Goal: Task Accomplishment & Management: Manage account settings

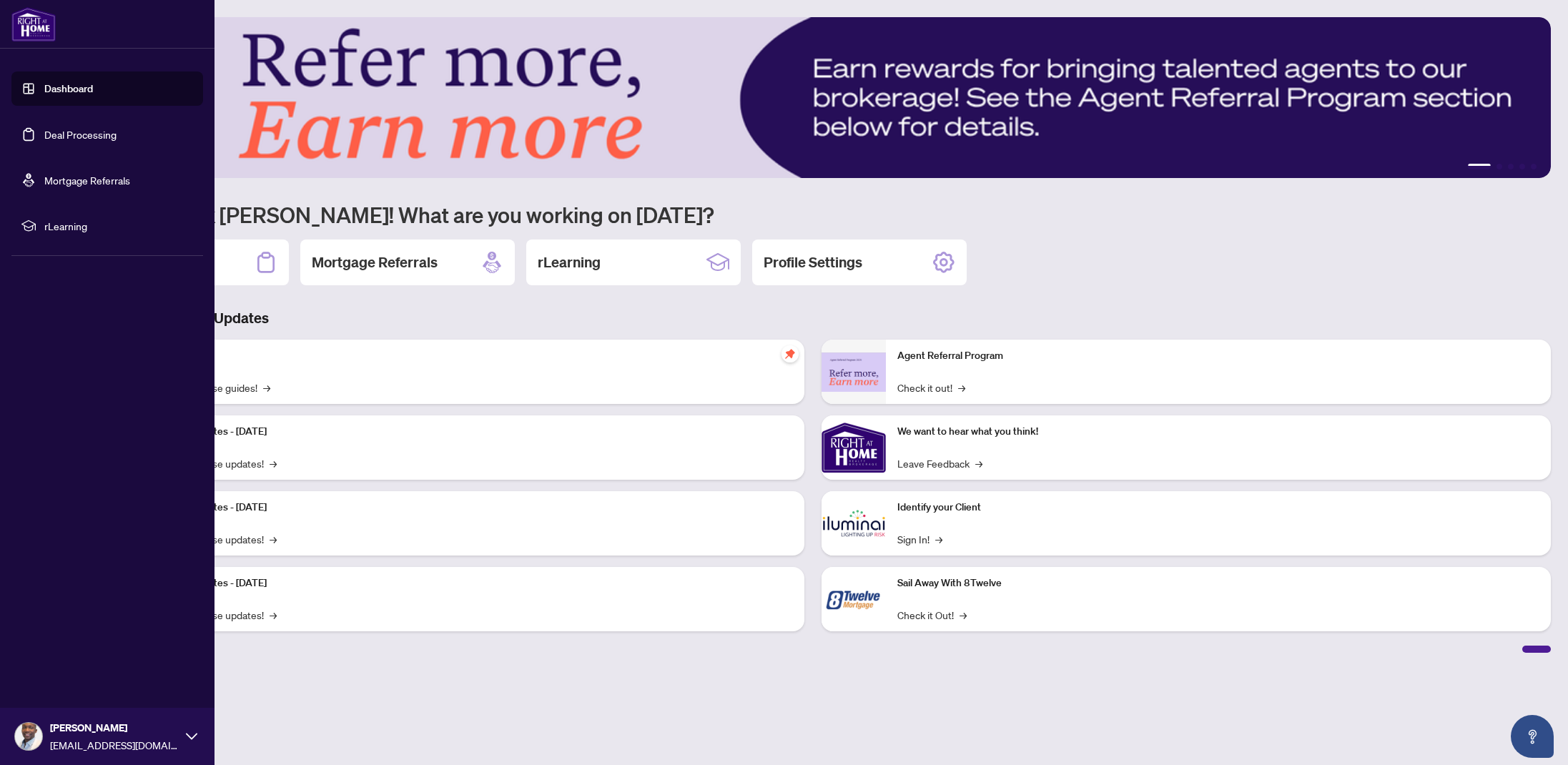
click at [62, 133] on link "Deal Processing" at bounding box center [79, 134] width 72 height 13
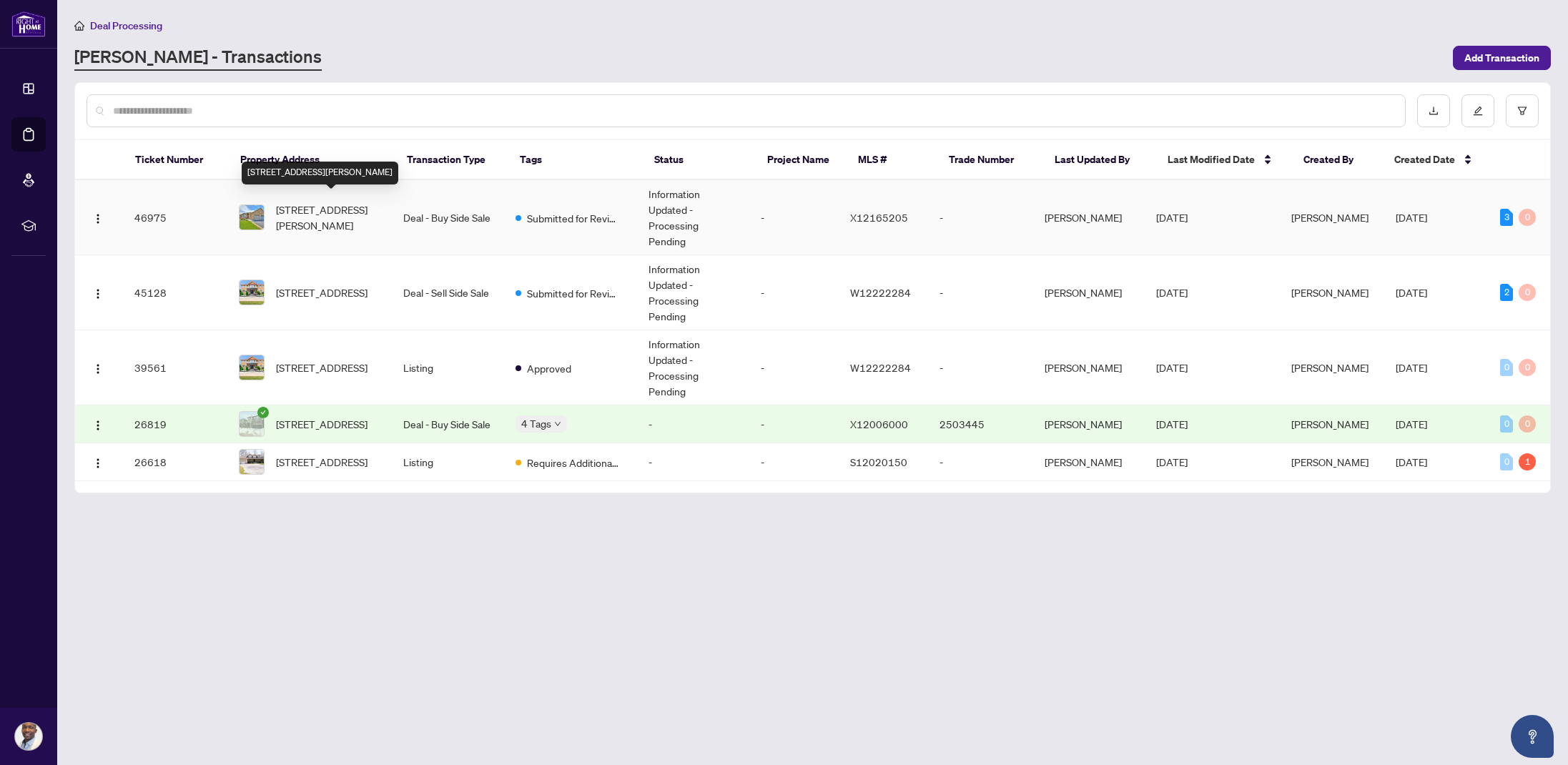
click at [345, 203] on span "[STREET_ADDRESS][PERSON_NAME]" at bounding box center [329, 217] width 105 height 31
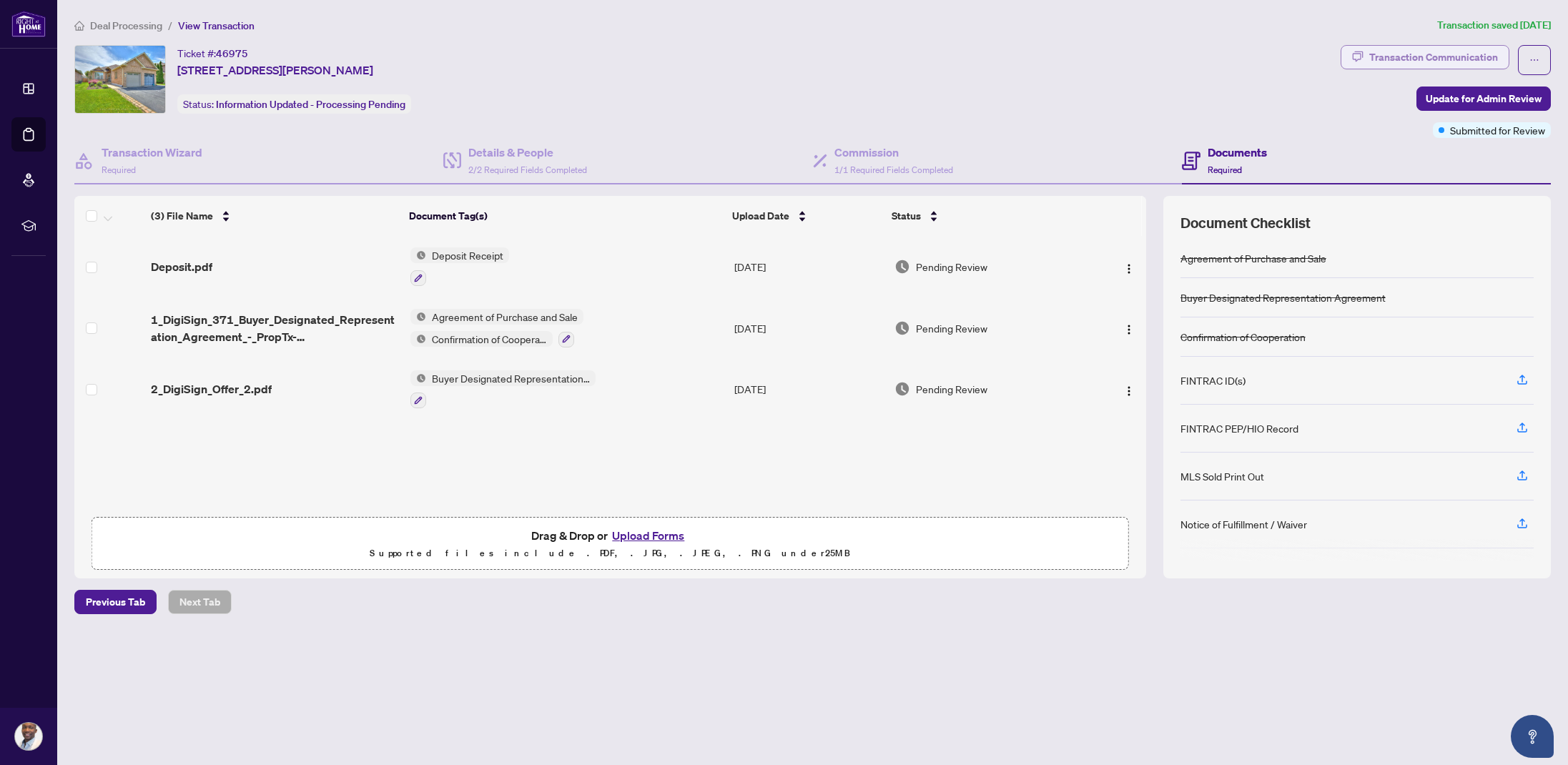
click at [1440, 59] on div "Transaction Communication" at bounding box center [1434, 57] width 128 height 23
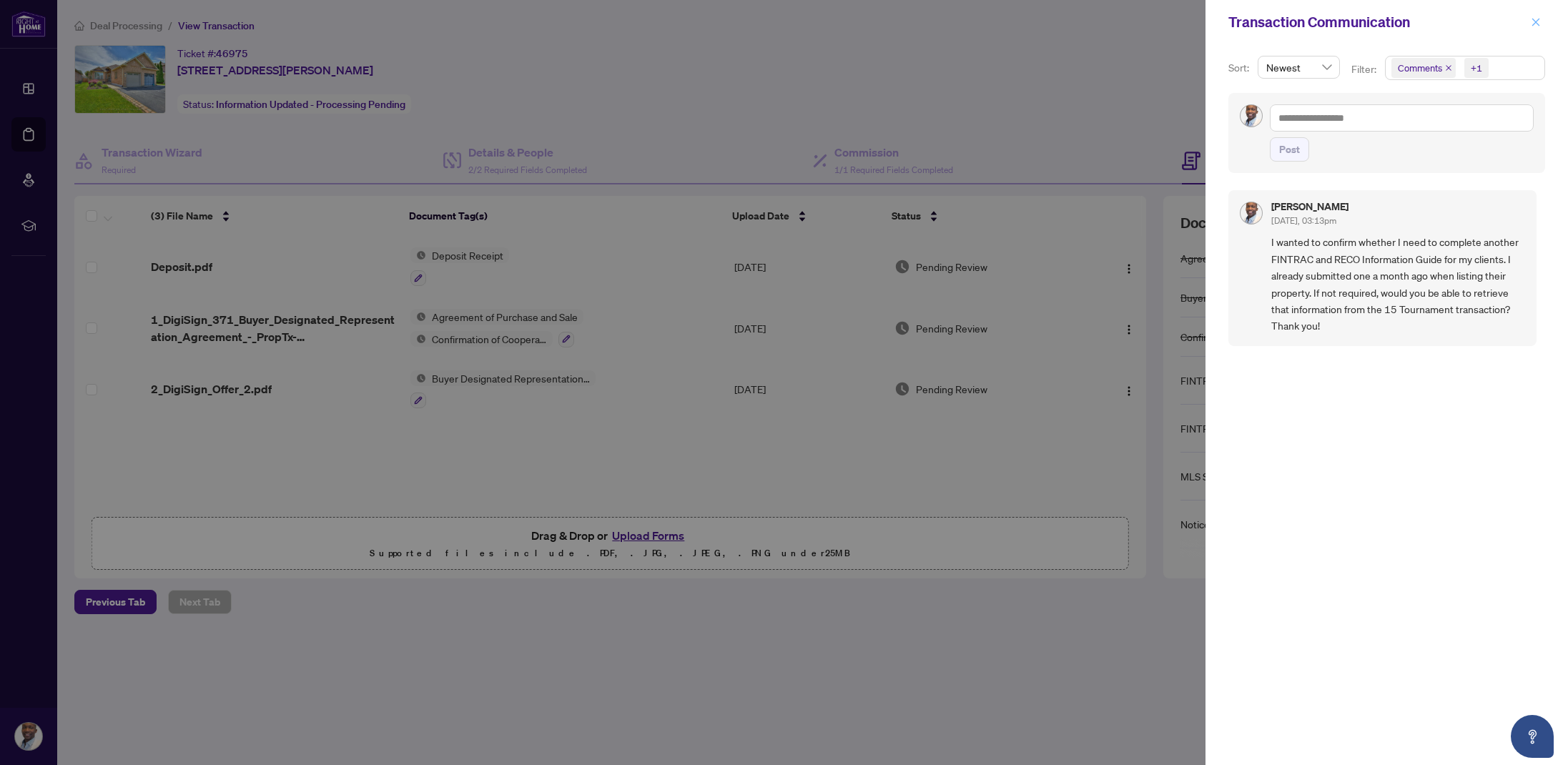
click at [1529, 27] on button "button" at bounding box center [1536, 22] width 19 height 17
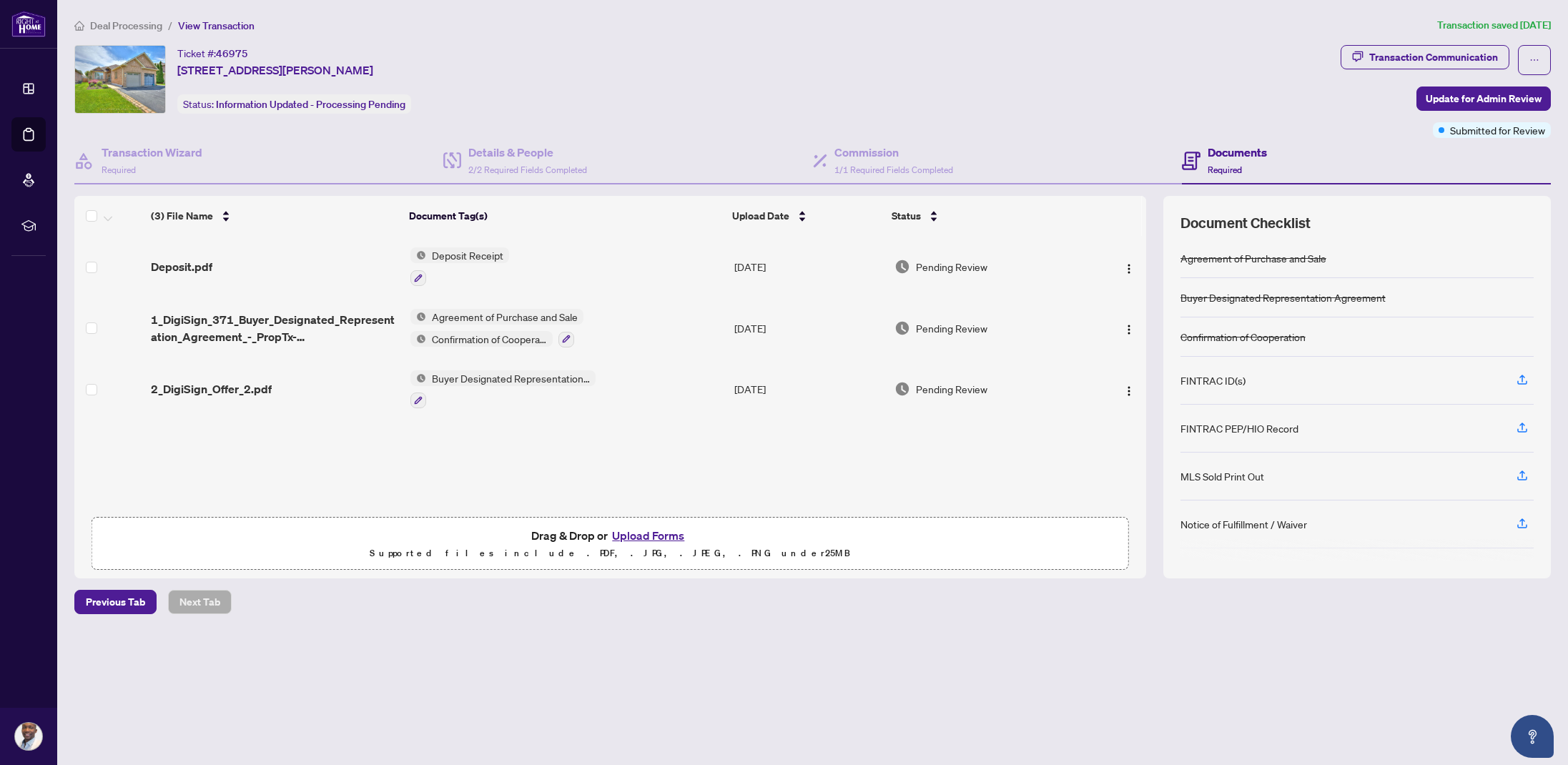
click at [629, 533] on button "Upload Forms" at bounding box center [648, 535] width 81 height 19
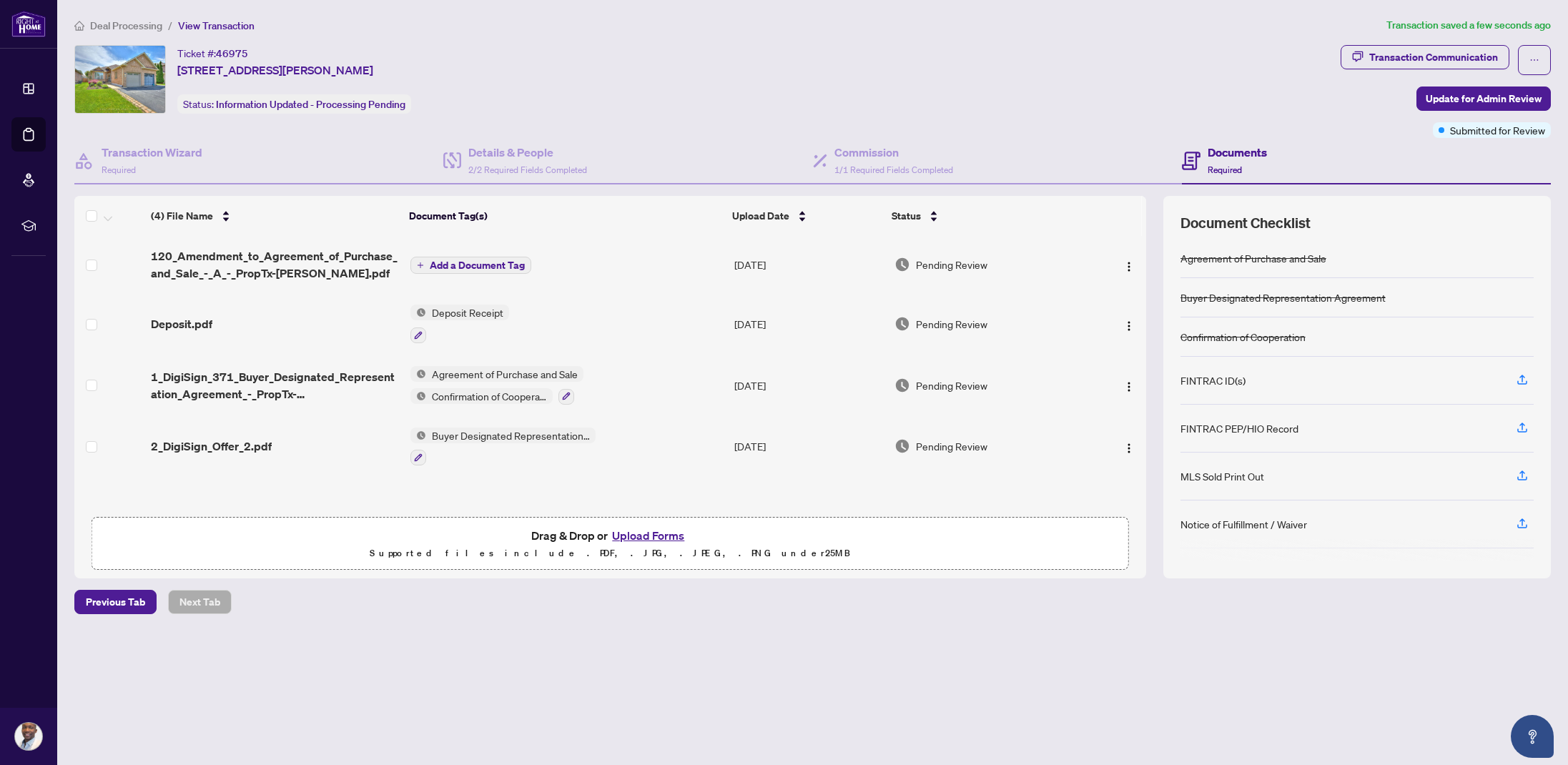
click at [506, 262] on span "Add a Document Tag" at bounding box center [477, 265] width 95 height 10
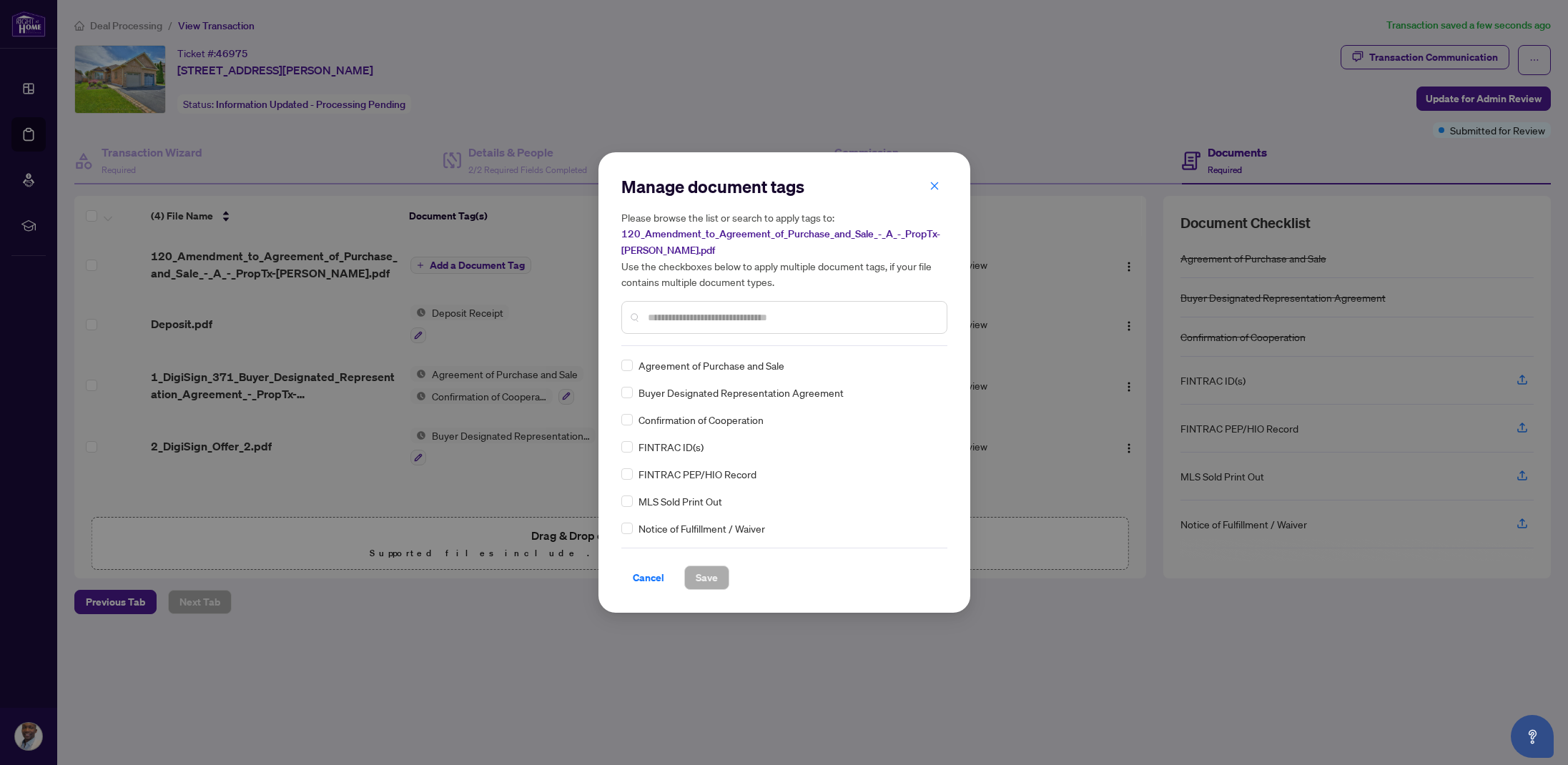
click at [798, 324] on div at bounding box center [785, 317] width 326 height 33
click at [803, 317] on input "text" at bounding box center [792, 317] width 287 height 16
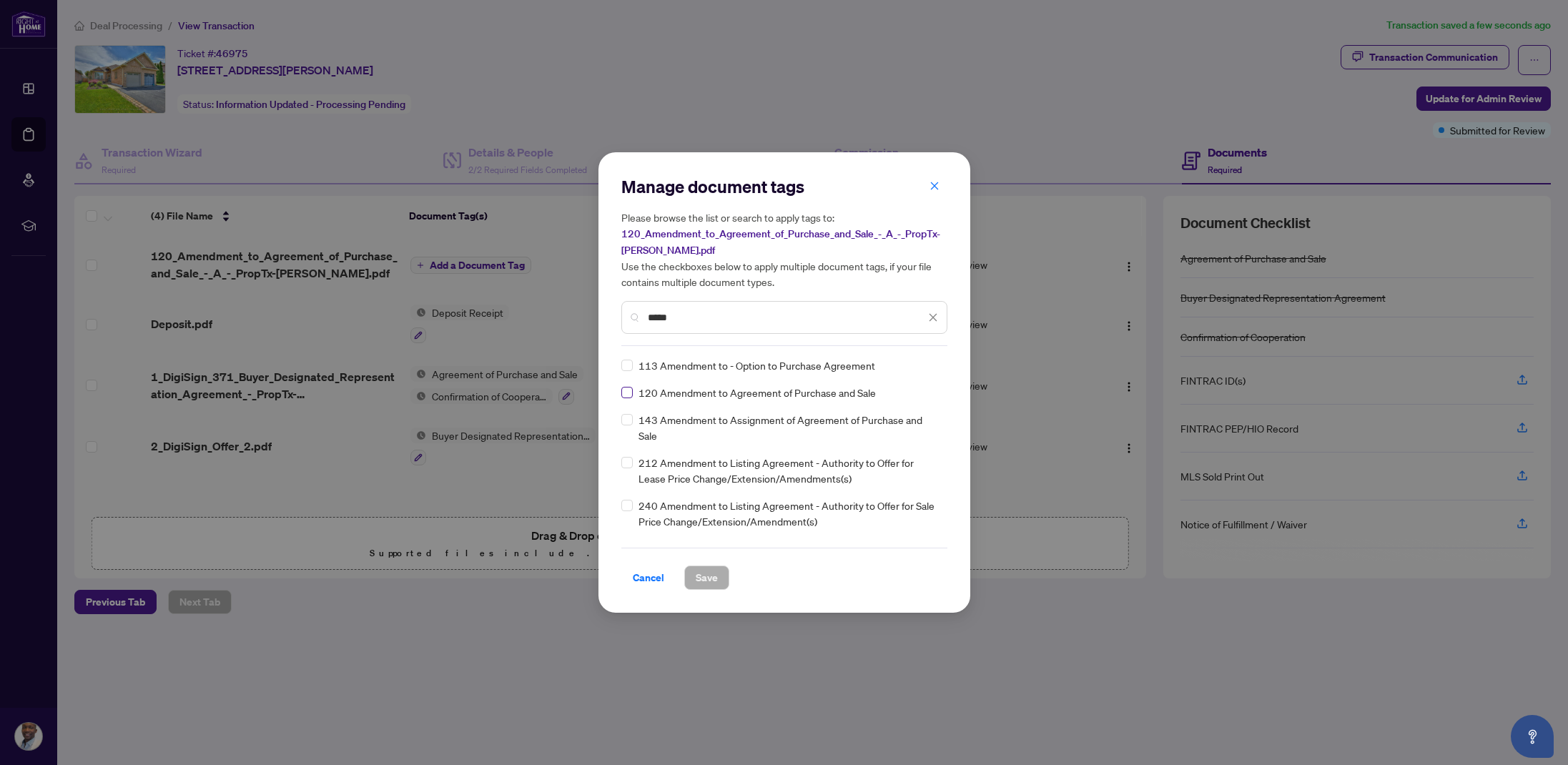
type input "*****"
click at [705, 575] on span "Save" at bounding box center [707, 577] width 22 height 23
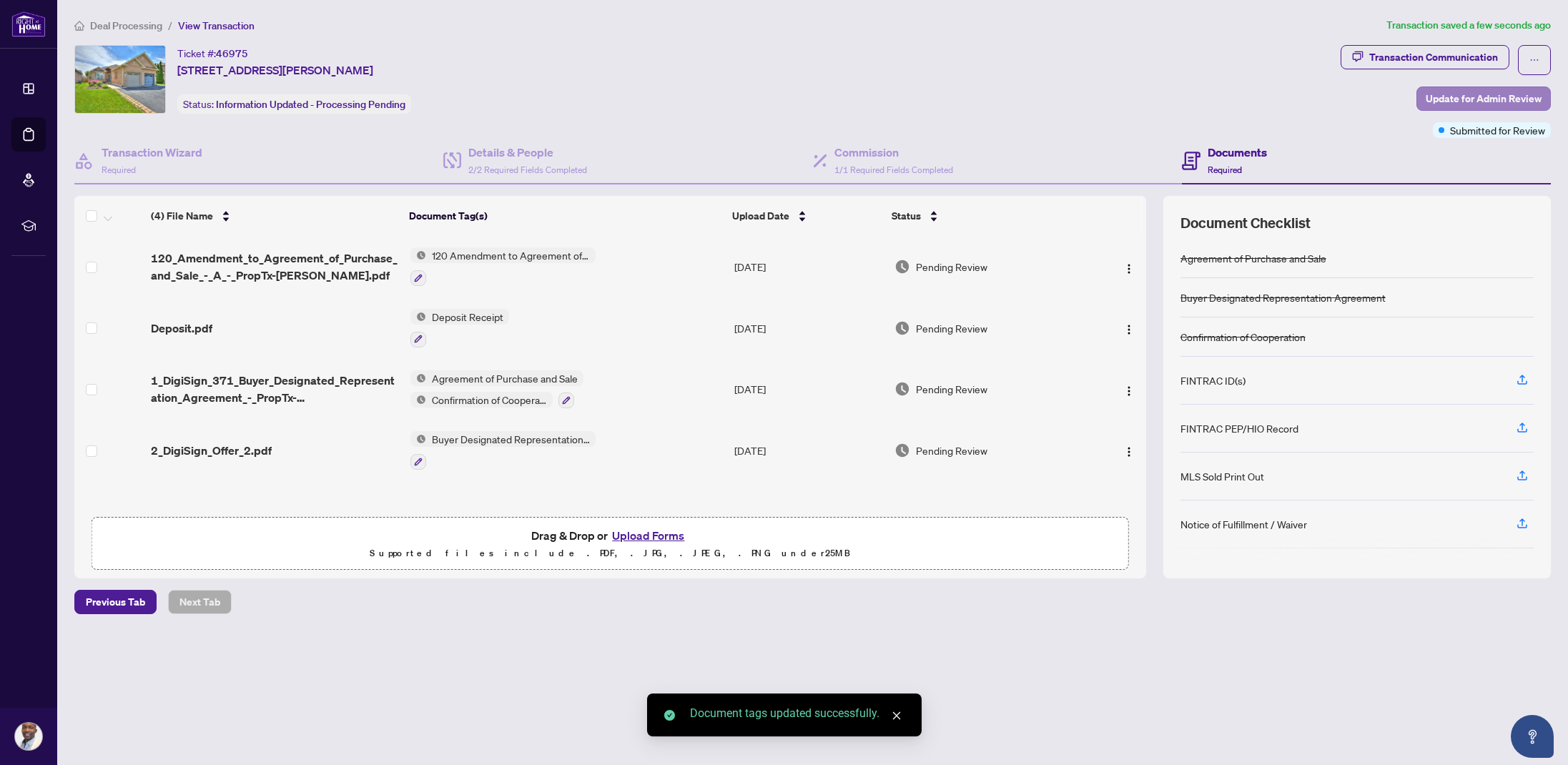
click at [1492, 98] on span "Update for Admin Review" at bounding box center [1484, 98] width 116 height 23
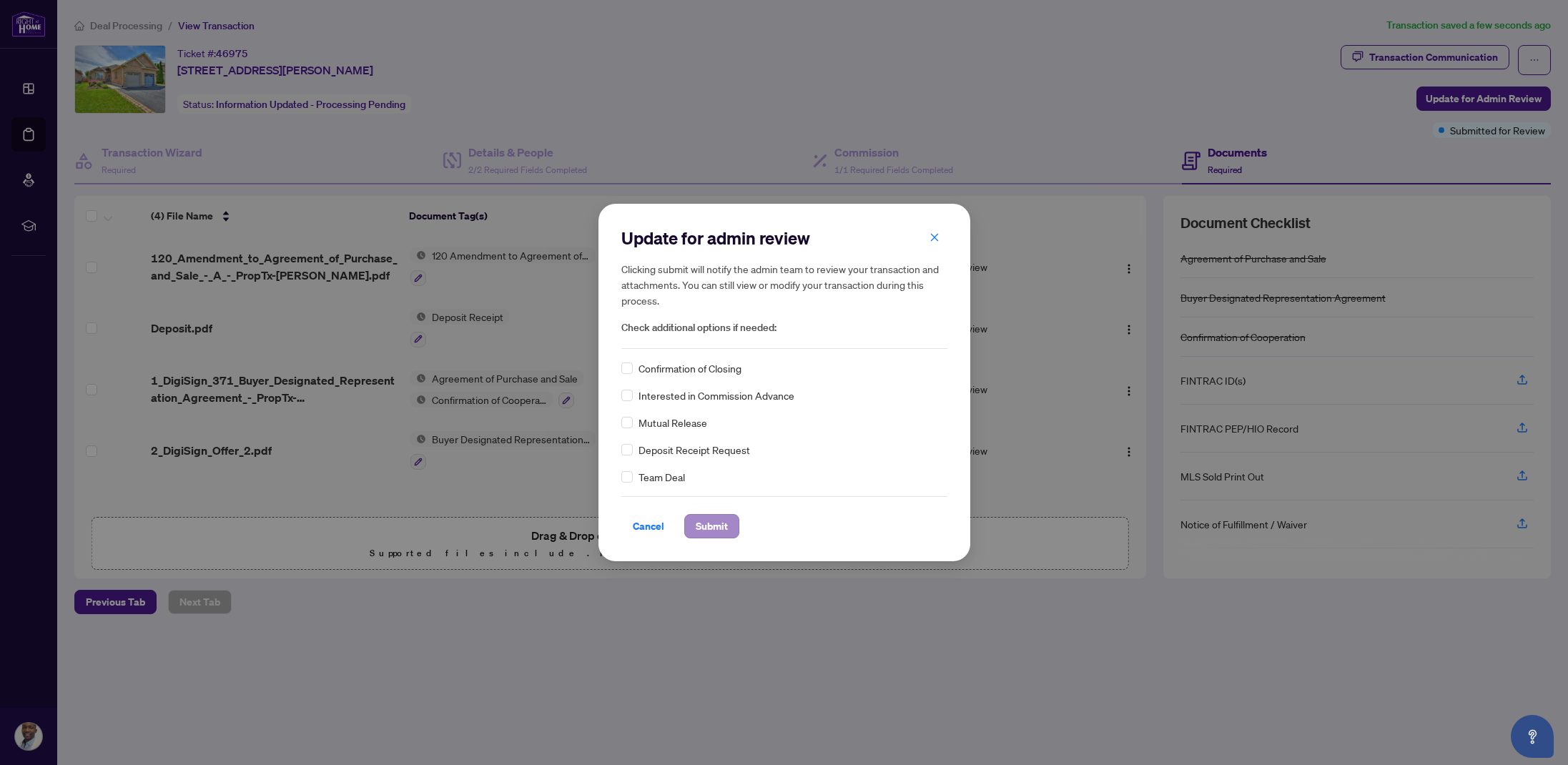
click at [721, 526] on span "Submit" at bounding box center [712, 525] width 32 height 23
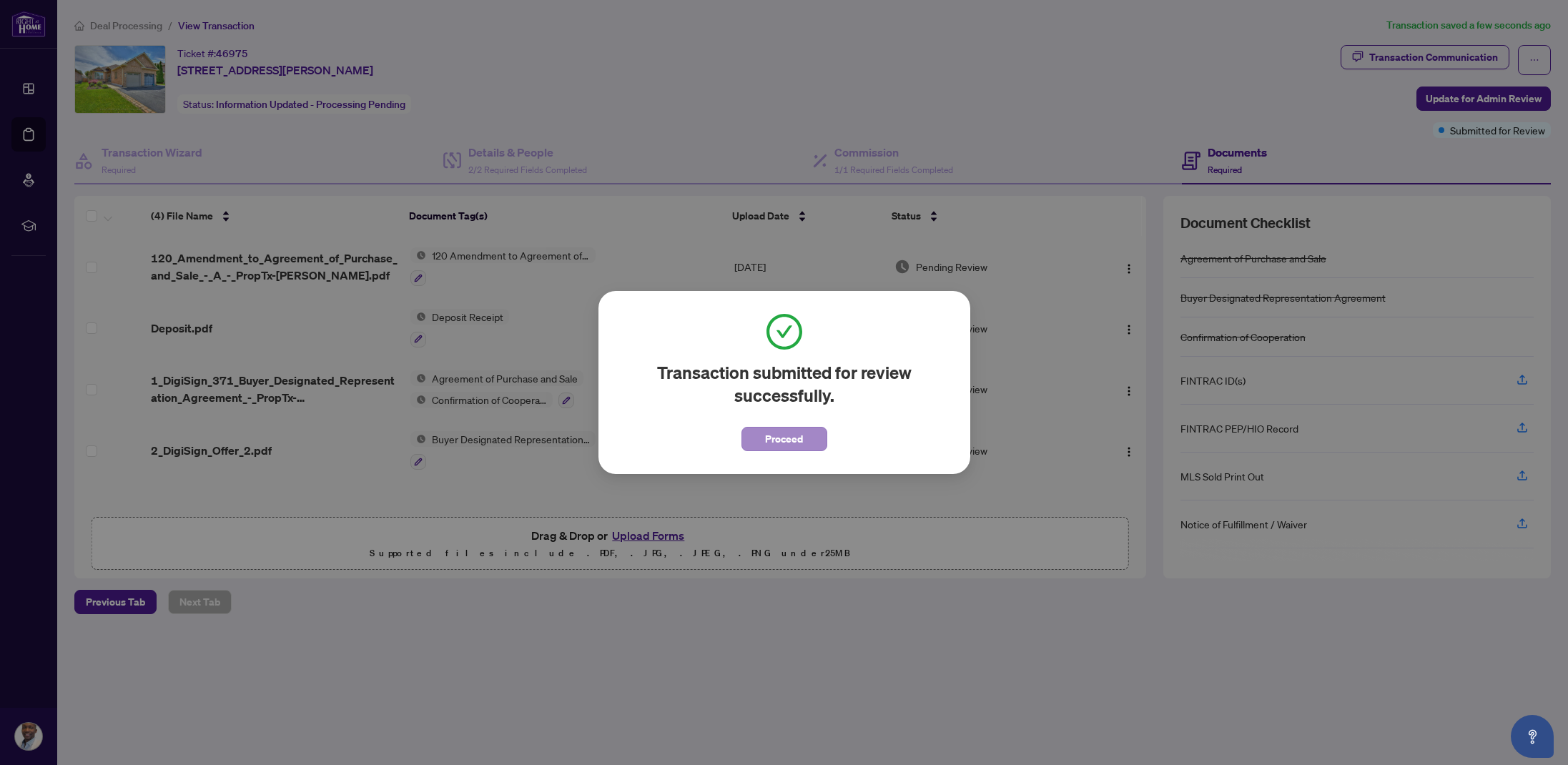
click at [777, 433] on span "Proceed" at bounding box center [784, 438] width 38 height 23
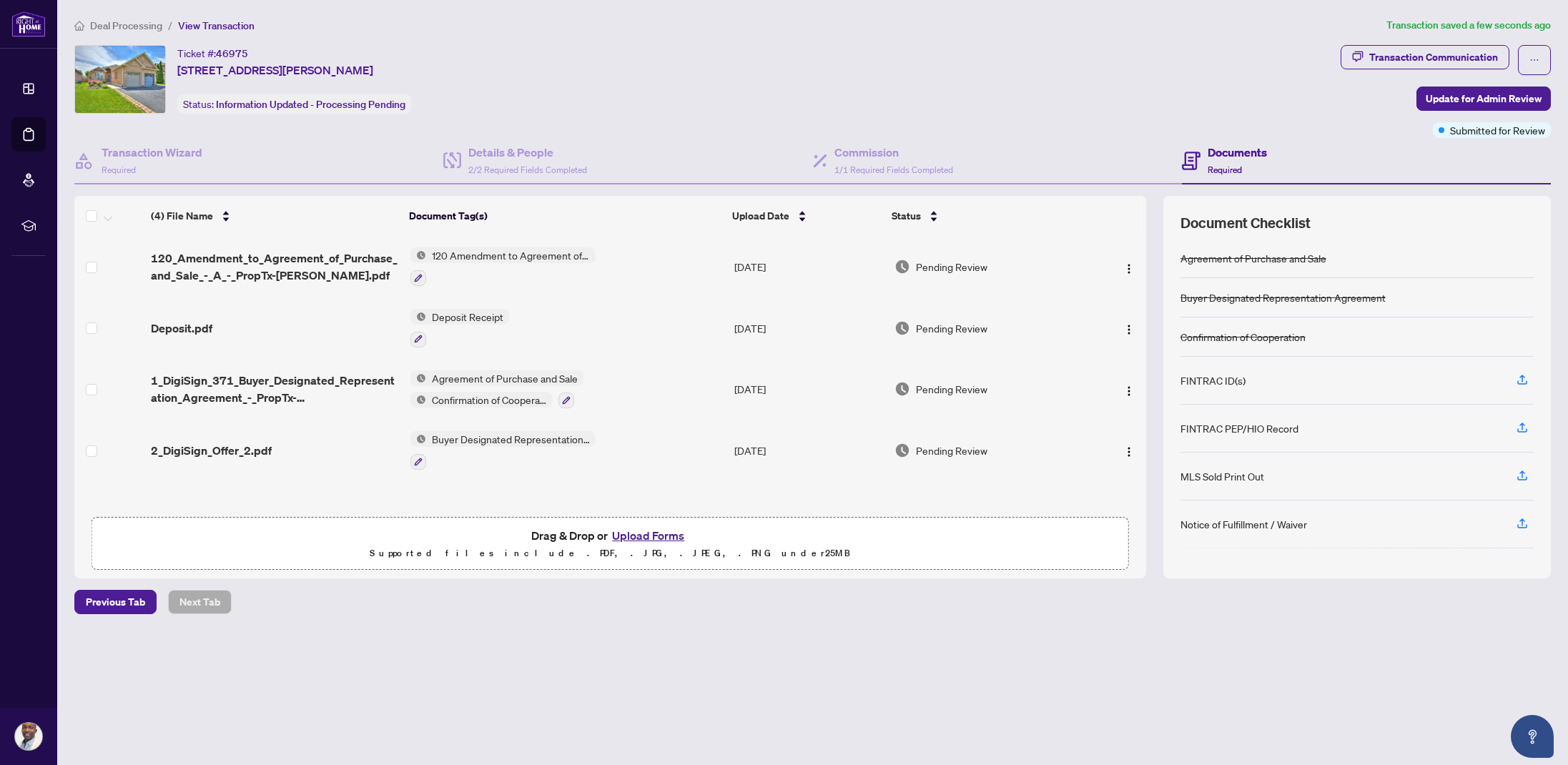
scroll to position [1, 0]
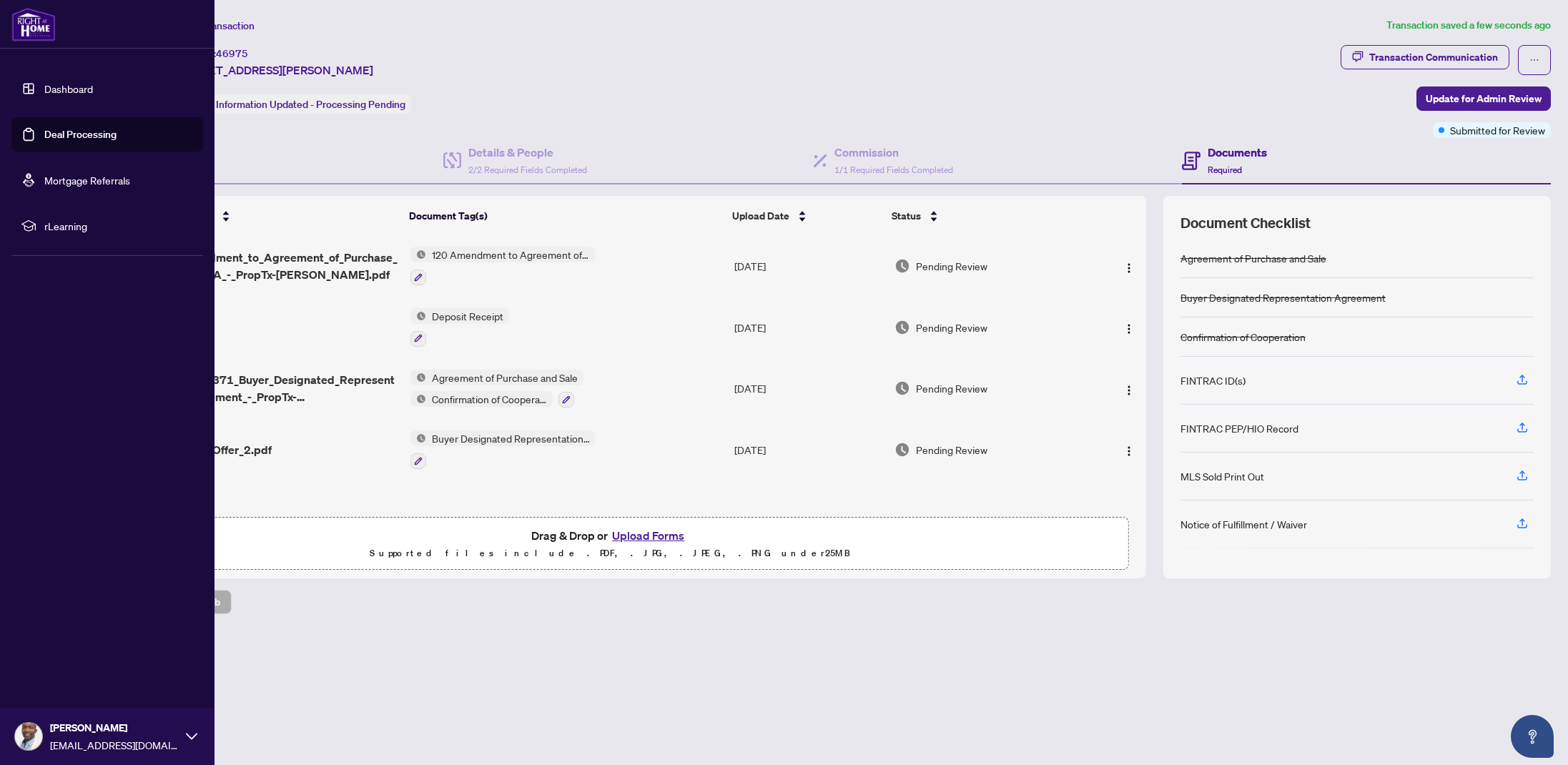
click at [58, 132] on link "Deal Processing" at bounding box center [79, 134] width 72 height 13
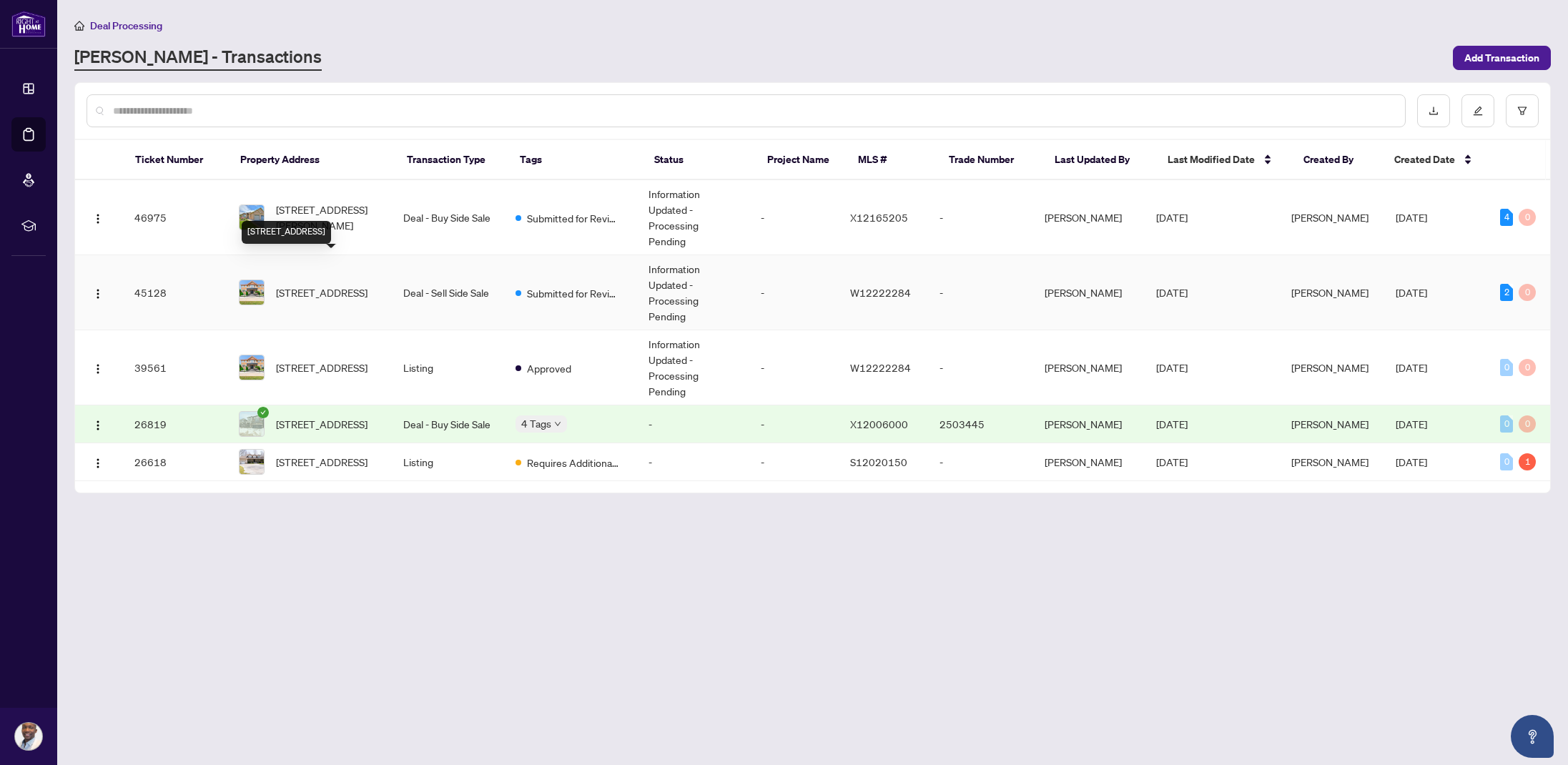
click at [365, 285] on span "[STREET_ADDRESS]" at bounding box center [322, 292] width 91 height 16
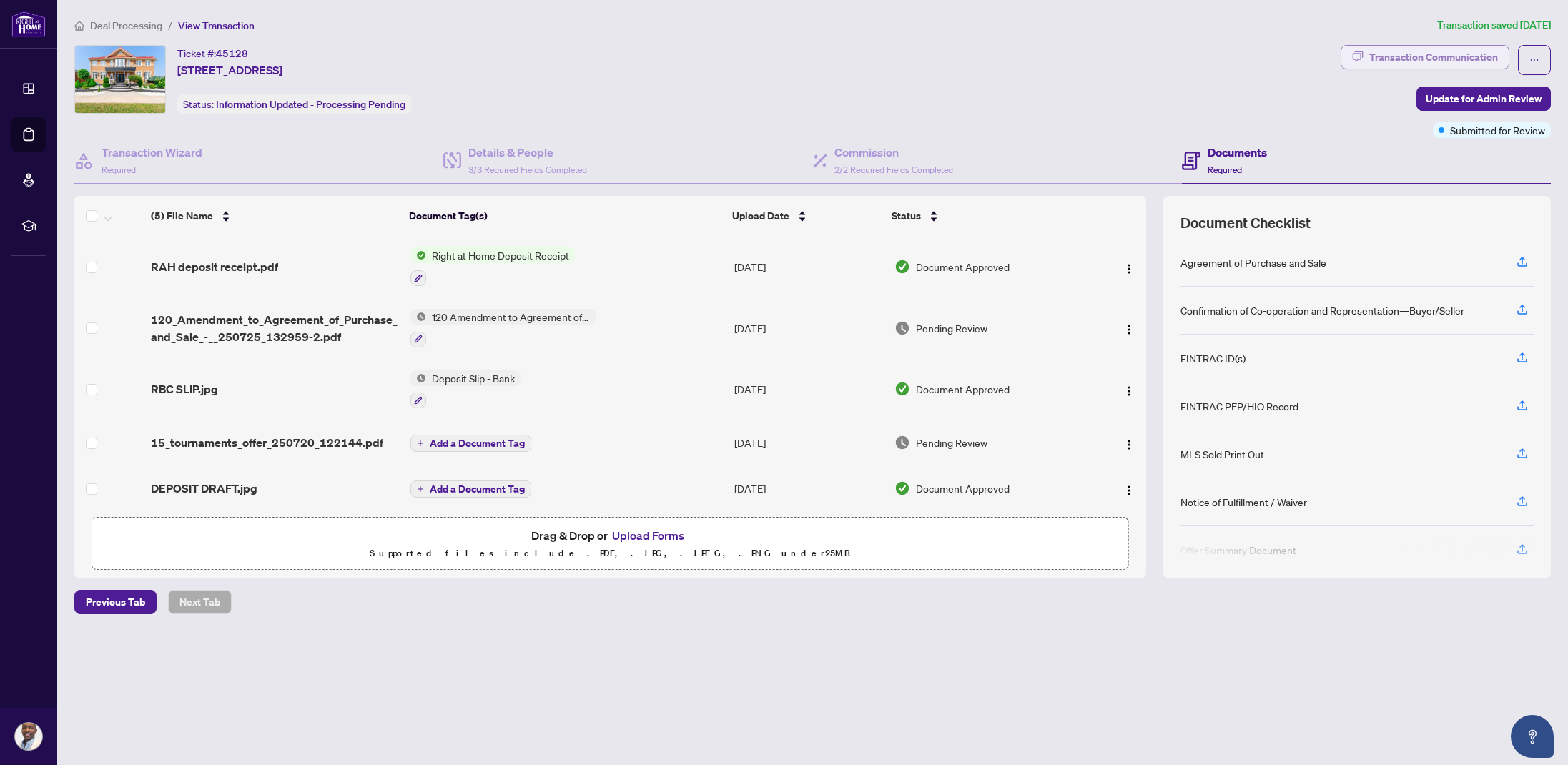
click at [1439, 56] on div "Transaction Communication" at bounding box center [1434, 57] width 128 height 23
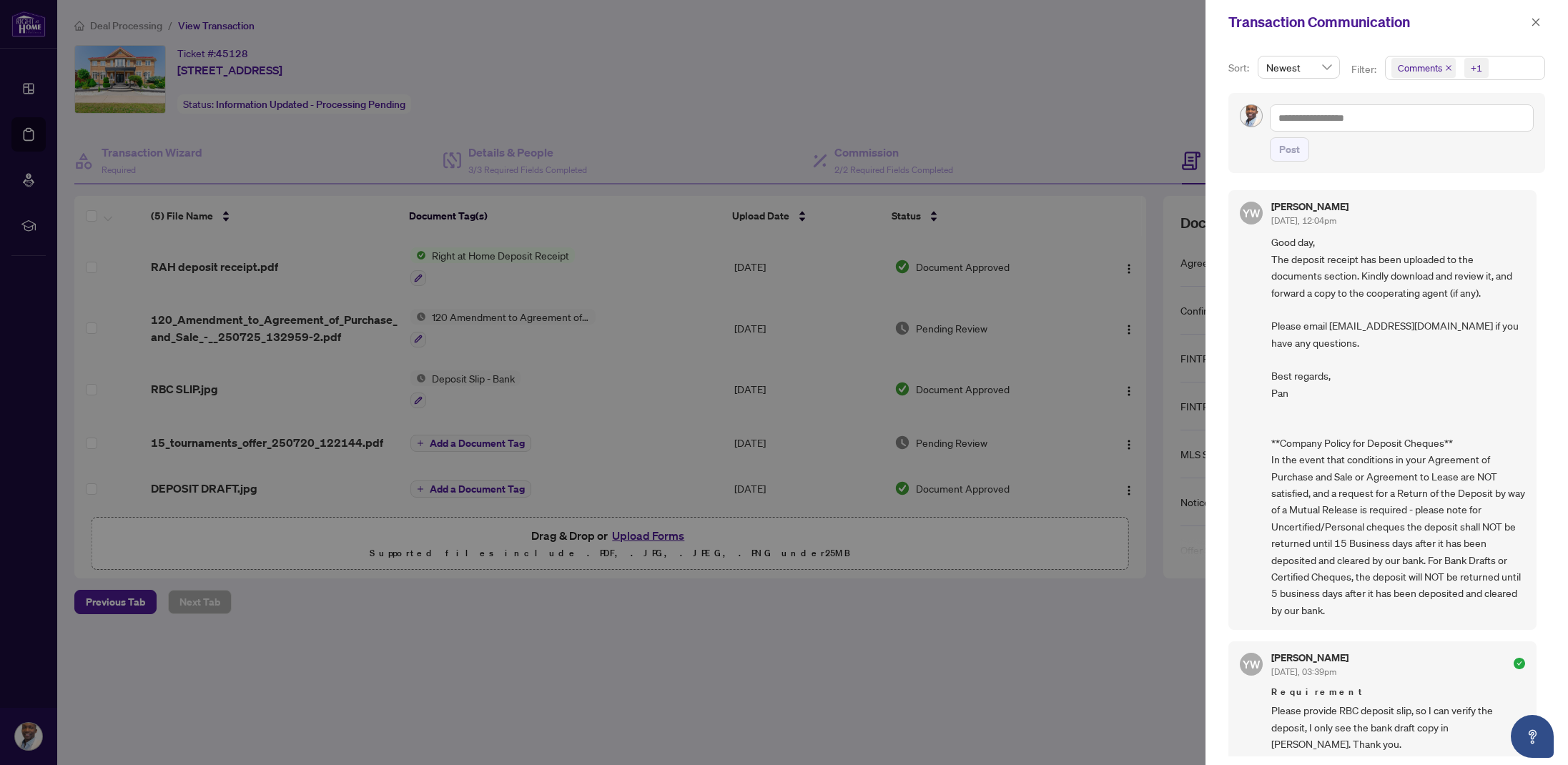
click at [1538, 28] on span "button" at bounding box center [1536, 22] width 10 height 23
